Goal: Information Seeking & Learning: Learn about a topic

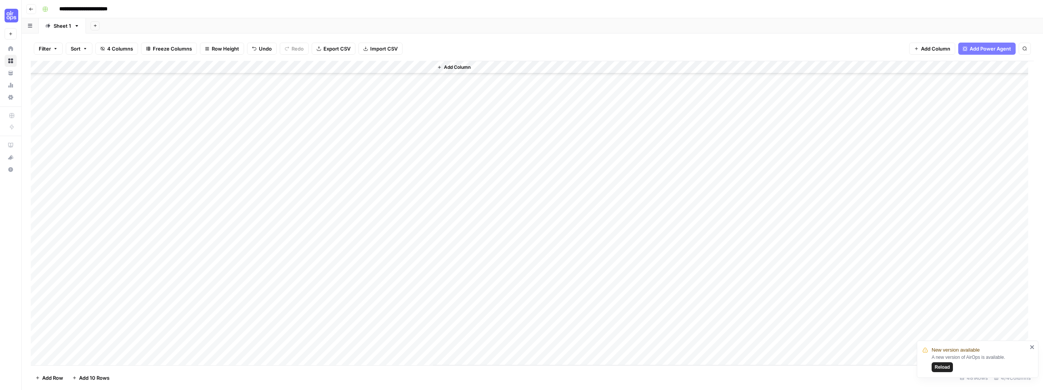
scroll to position [5935, 0]
click at [1032, 349] on icon "close" at bounding box center [1031, 347] width 5 height 6
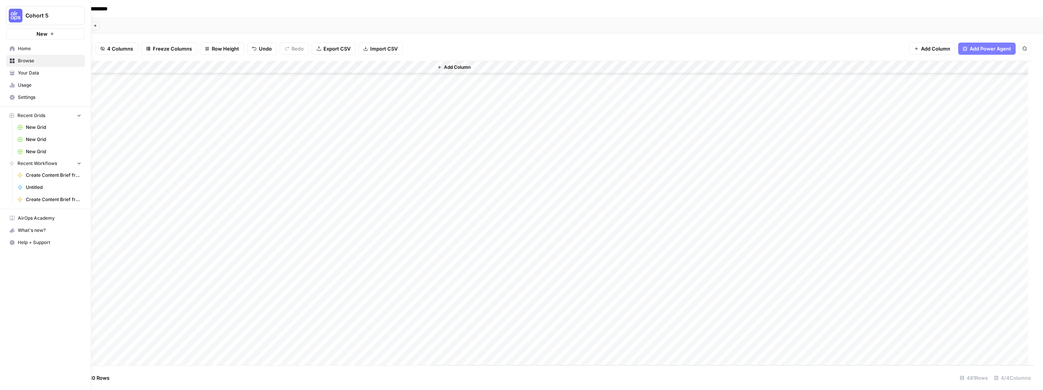
click at [22, 86] on span "Usage" at bounding box center [49, 85] width 63 height 7
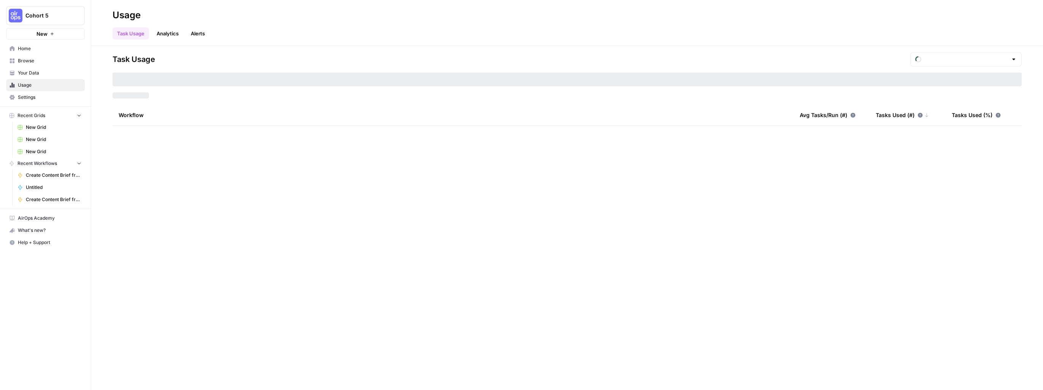
type input "August Tasks"
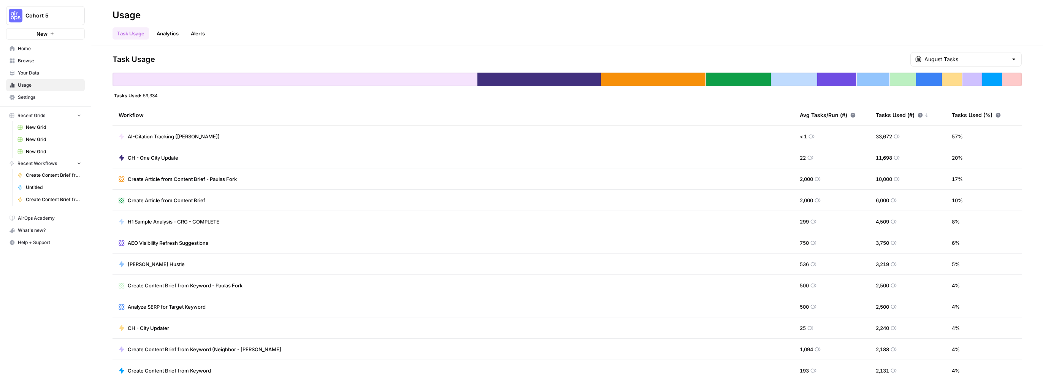
click at [145, 159] on span "CH - One City Update" at bounding box center [153, 158] width 51 height 8
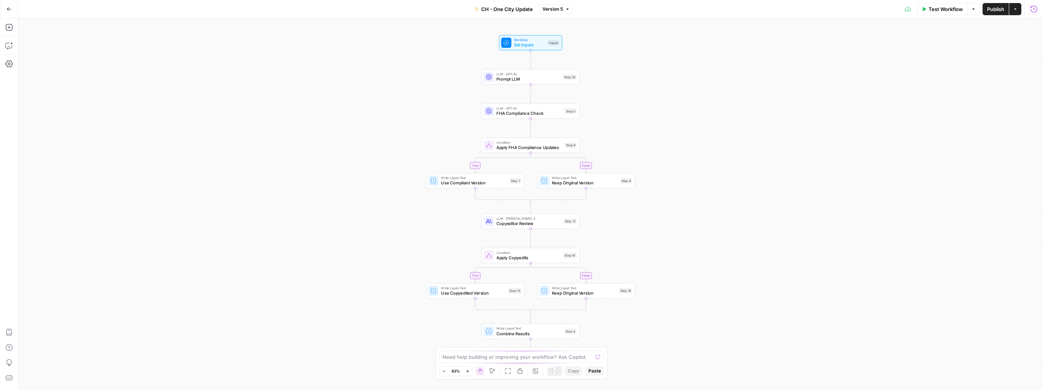
click at [1037, 10] on icon "button" at bounding box center [1034, 9] width 8 height 8
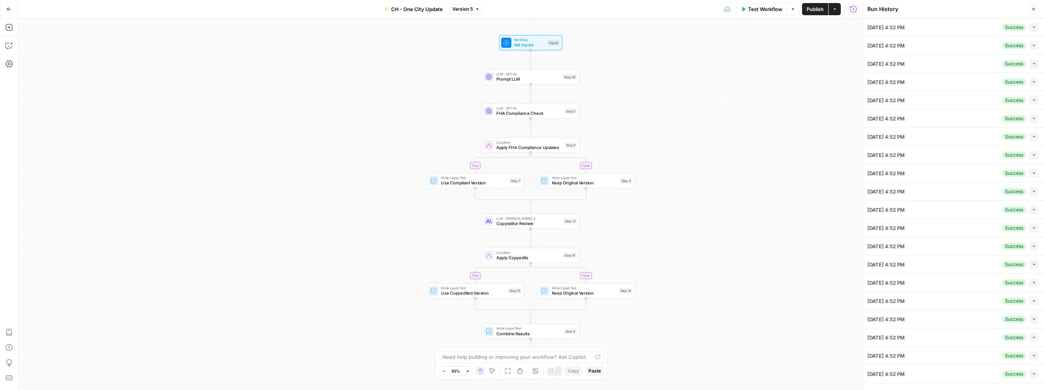
click at [1032, 27] on icon "button" at bounding box center [1034, 27] width 4 height 4
type input "CH - Brand Kit"
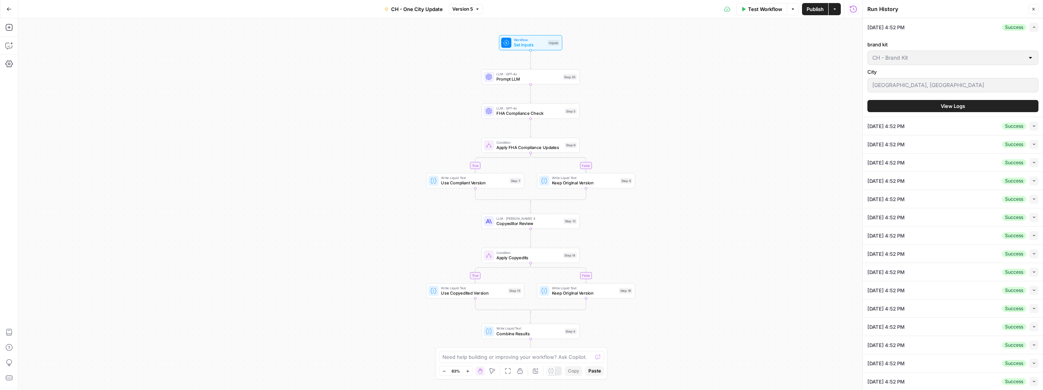
click at [950, 106] on span "View Logs" at bounding box center [953, 106] width 24 height 8
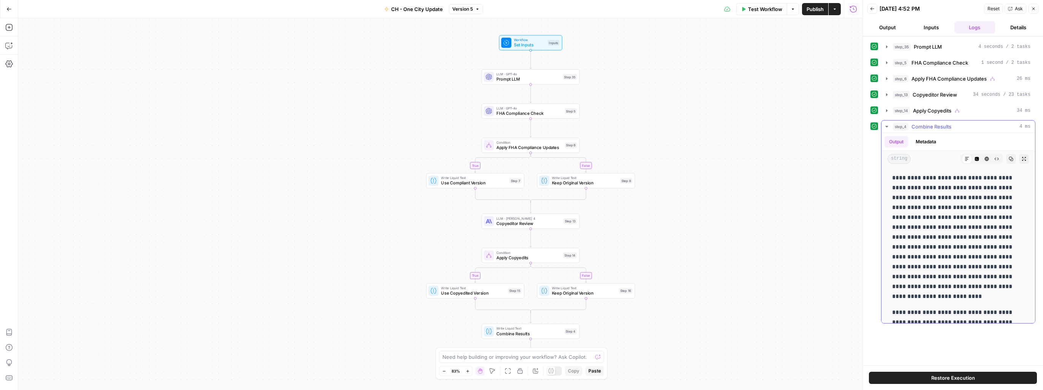
click at [885, 127] on icon "button" at bounding box center [887, 127] width 6 height 6
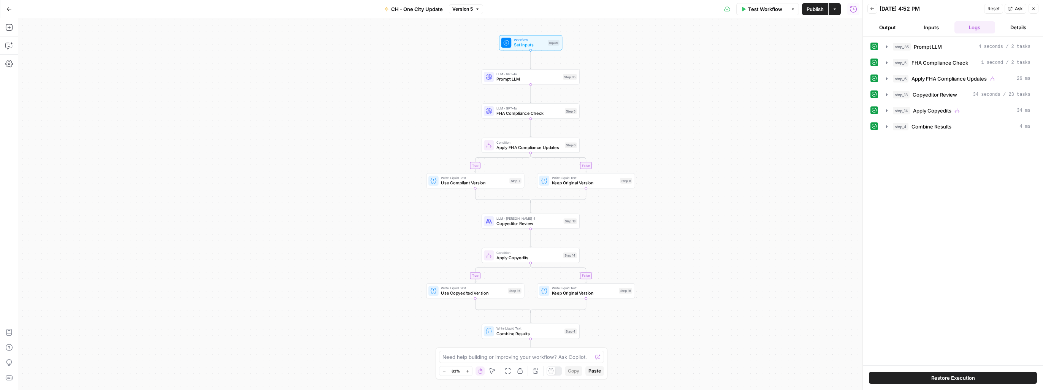
click at [1021, 29] on button "Details" at bounding box center [1018, 27] width 41 height 12
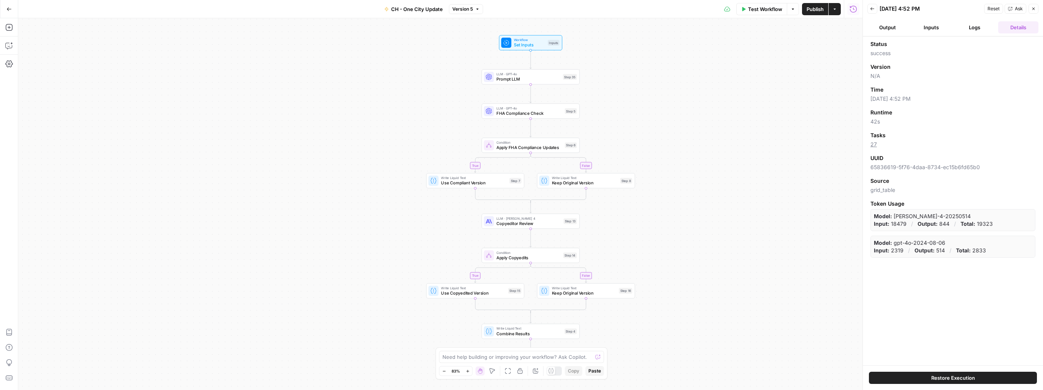
click at [871, 147] on link "27" at bounding box center [873, 144] width 6 height 6
click at [8, 8] on icon "button" at bounding box center [8, 8] width 5 height 5
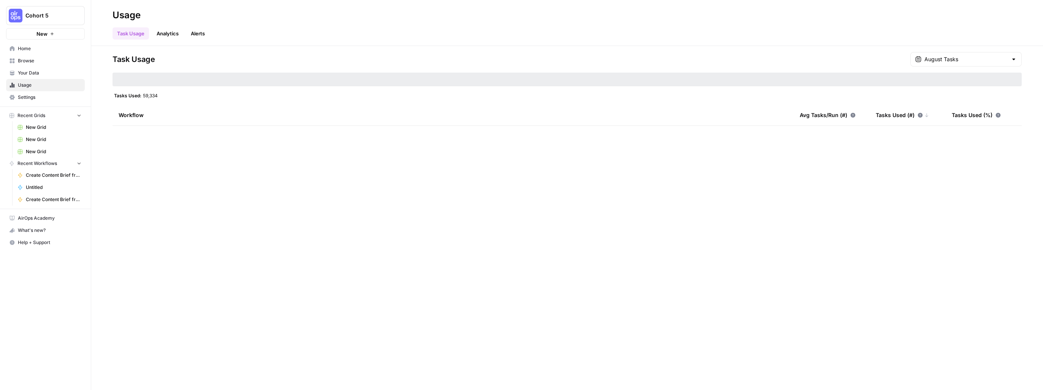
click at [162, 36] on link "Analytics" at bounding box center [167, 33] width 31 height 12
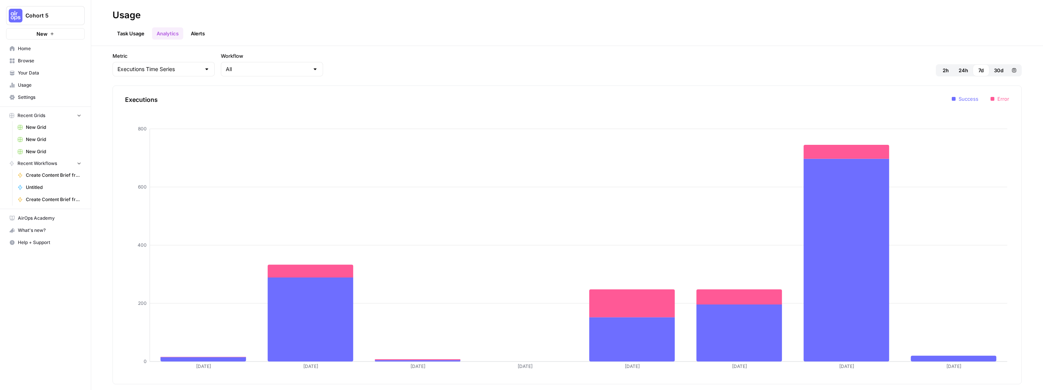
click at [961, 71] on span "24h" at bounding box center [963, 71] width 10 height 8
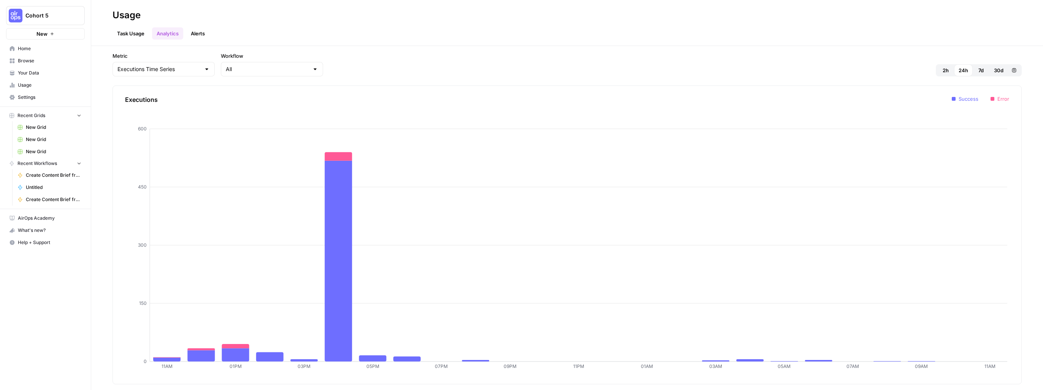
click at [195, 34] on link "Alerts" at bounding box center [197, 33] width 23 height 12
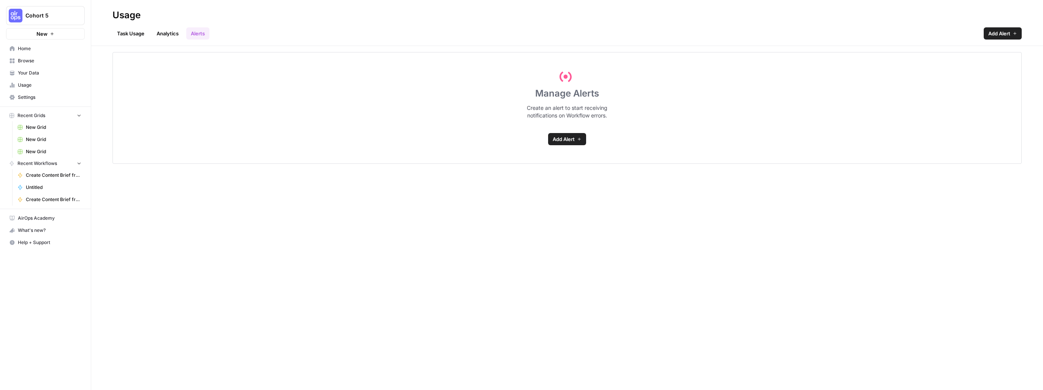
click at [173, 33] on link "Analytics" at bounding box center [167, 33] width 31 height 12
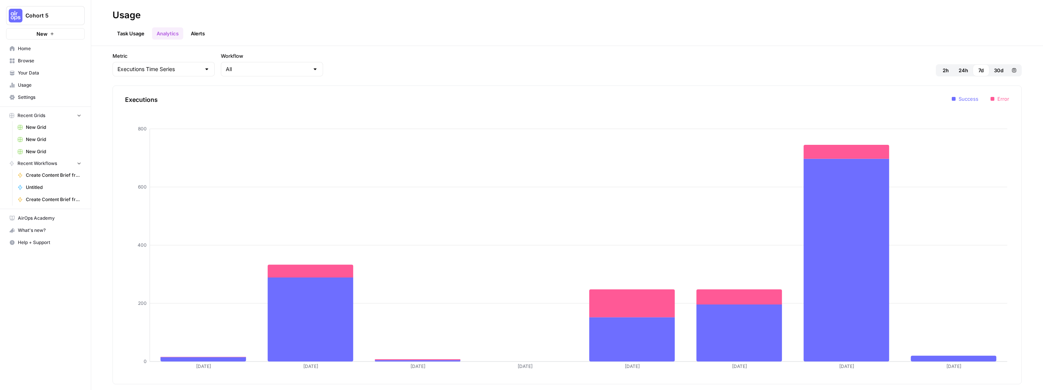
click at [34, 113] on span "Recent Grids" at bounding box center [31, 115] width 28 height 7
click at [35, 113] on span "Recent Grids" at bounding box center [31, 115] width 28 height 7
click at [25, 82] on span "Usage" at bounding box center [49, 85] width 63 height 7
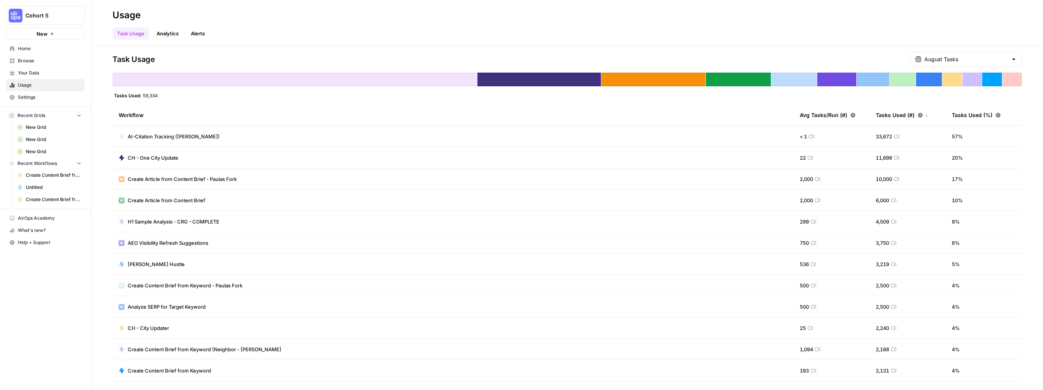
click at [19, 50] on span "Home" at bounding box center [49, 48] width 63 height 7
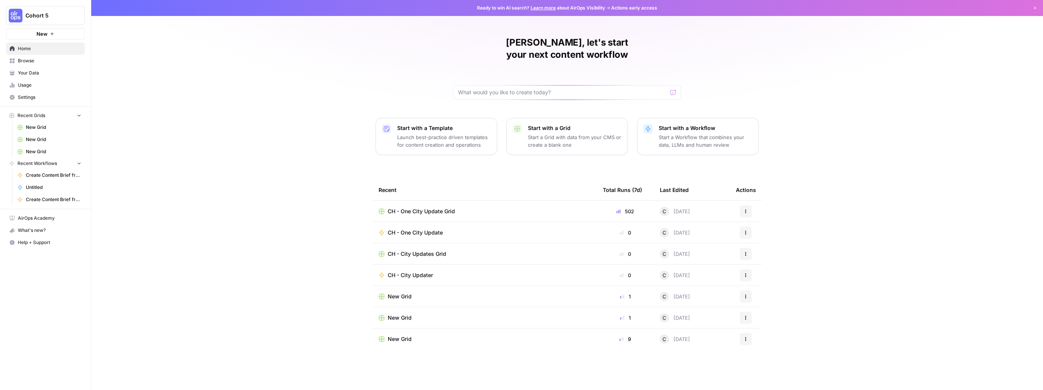
click at [746, 209] on icon "button" at bounding box center [745, 211] width 5 height 5
click at [409, 207] on span "CH - One City Update Grid" at bounding box center [421, 211] width 67 height 8
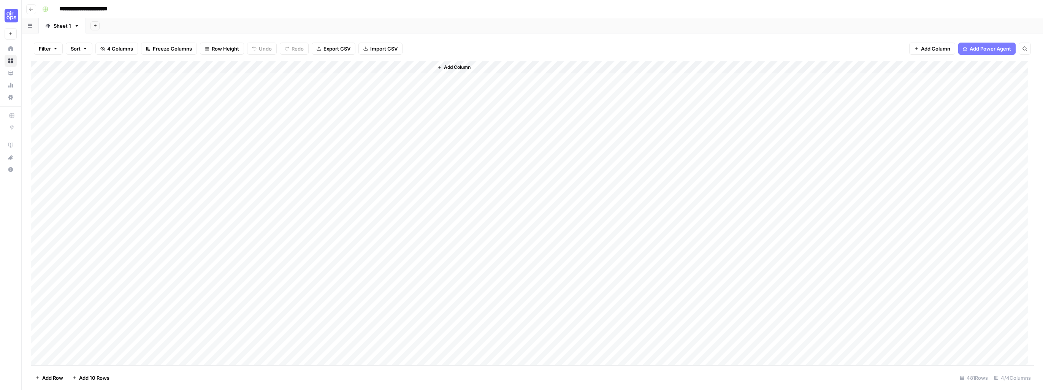
click at [31, 28] on button "button" at bounding box center [30, 25] width 17 height 15
click at [29, 26] on icon "button" at bounding box center [30, 26] width 5 height 4
click at [49, 28] on icon at bounding box center [47, 25] width 5 height 5
click at [76, 29] on link "Sheet 1" at bounding box center [62, 25] width 47 height 15
click at [78, 27] on icon "button" at bounding box center [76, 25] width 5 height 5
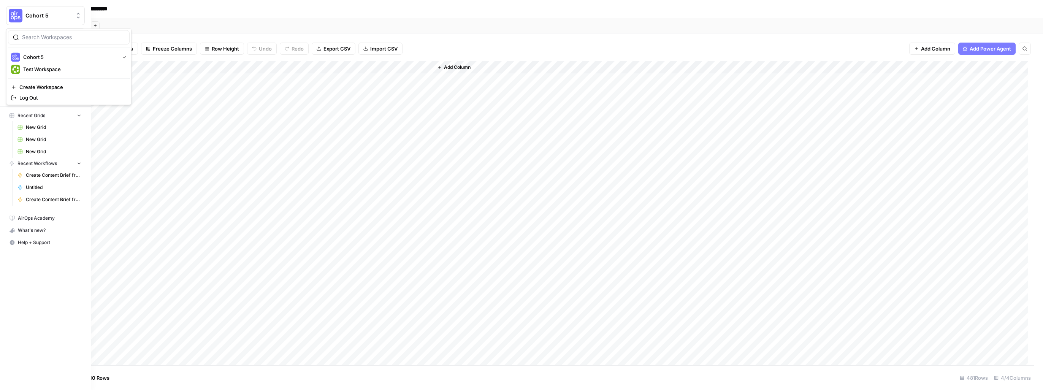
click at [28, 14] on span "Cohort 5" at bounding box center [48, 16] width 46 height 8
click at [44, 57] on span "Cohort 5" at bounding box center [69, 57] width 93 height 8
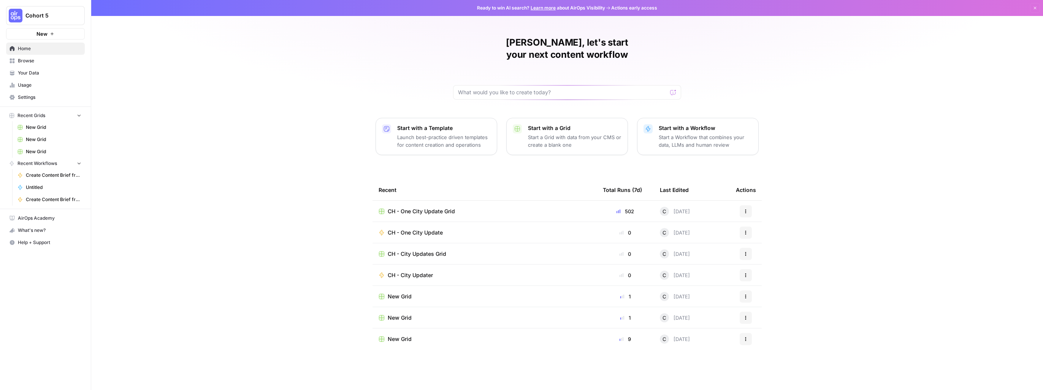
click at [581, 207] on div "CH - One City Update Grid" at bounding box center [484, 211] width 212 height 8
click at [430, 229] on span "CH - One City Update" at bounding box center [415, 233] width 55 height 8
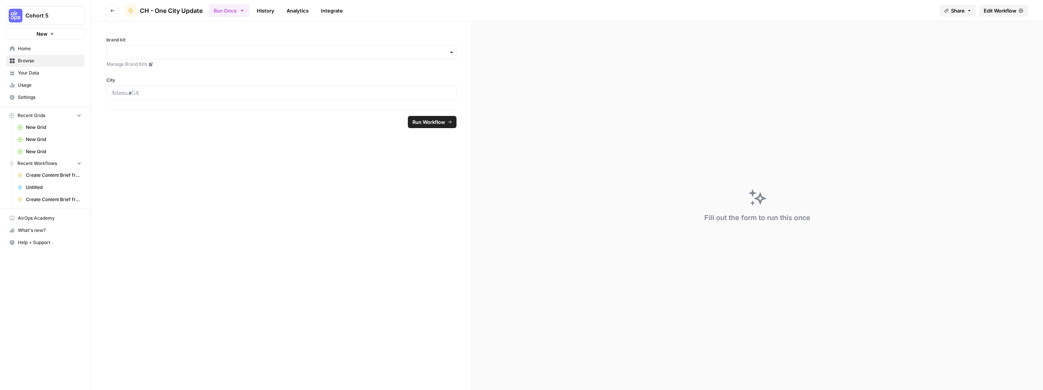
click at [265, 12] on link "History" at bounding box center [265, 11] width 27 height 12
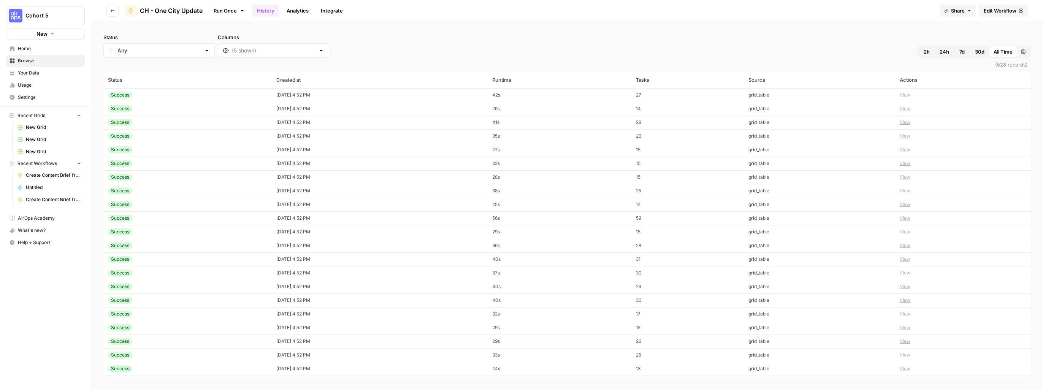
click at [295, 11] on link "Analytics" at bounding box center [297, 11] width 31 height 12
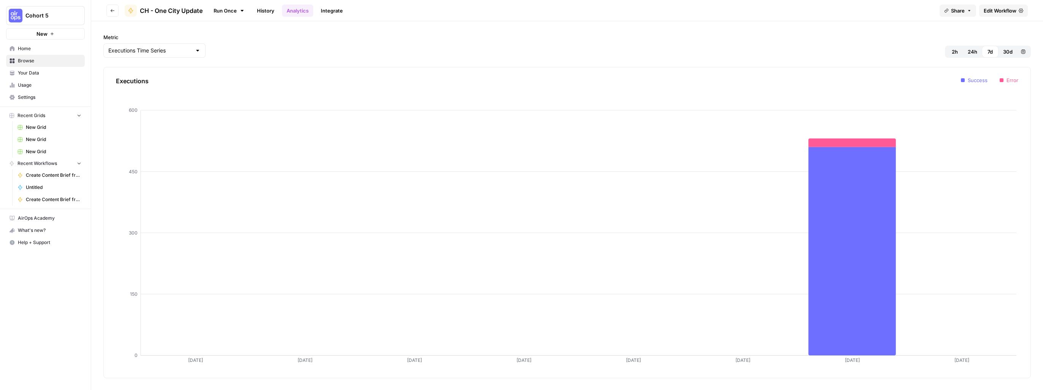
click at [195, 52] on div at bounding box center [198, 51] width 6 height 8
click at [176, 89] on span "Tasks Time Series" at bounding box center [148, 91] width 76 height 8
type input "Tasks Time Series"
